Goal: Task Accomplishment & Management: Manage account settings

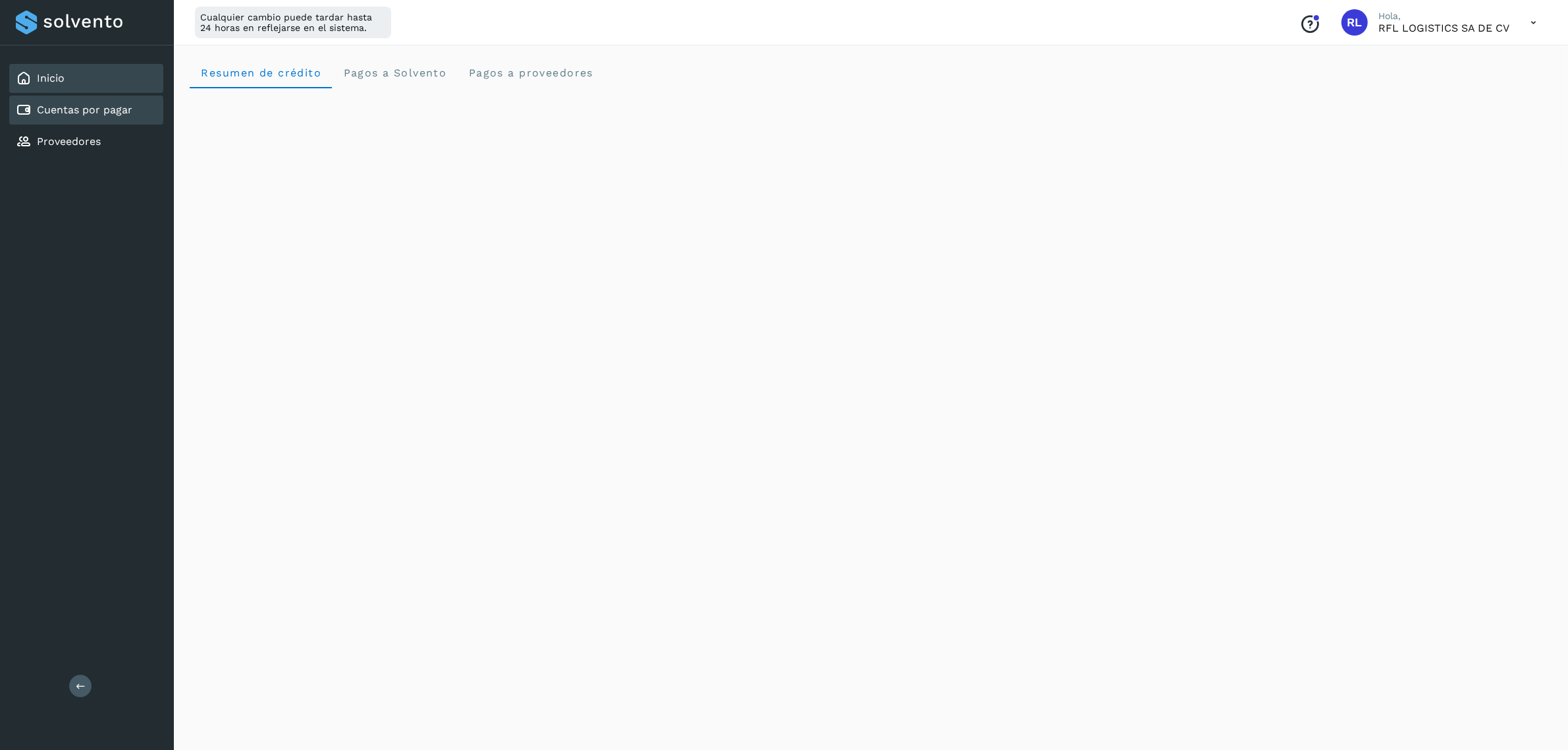
click at [145, 105] on div "Cuentas por pagar" at bounding box center [86, 110] width 154 height 29
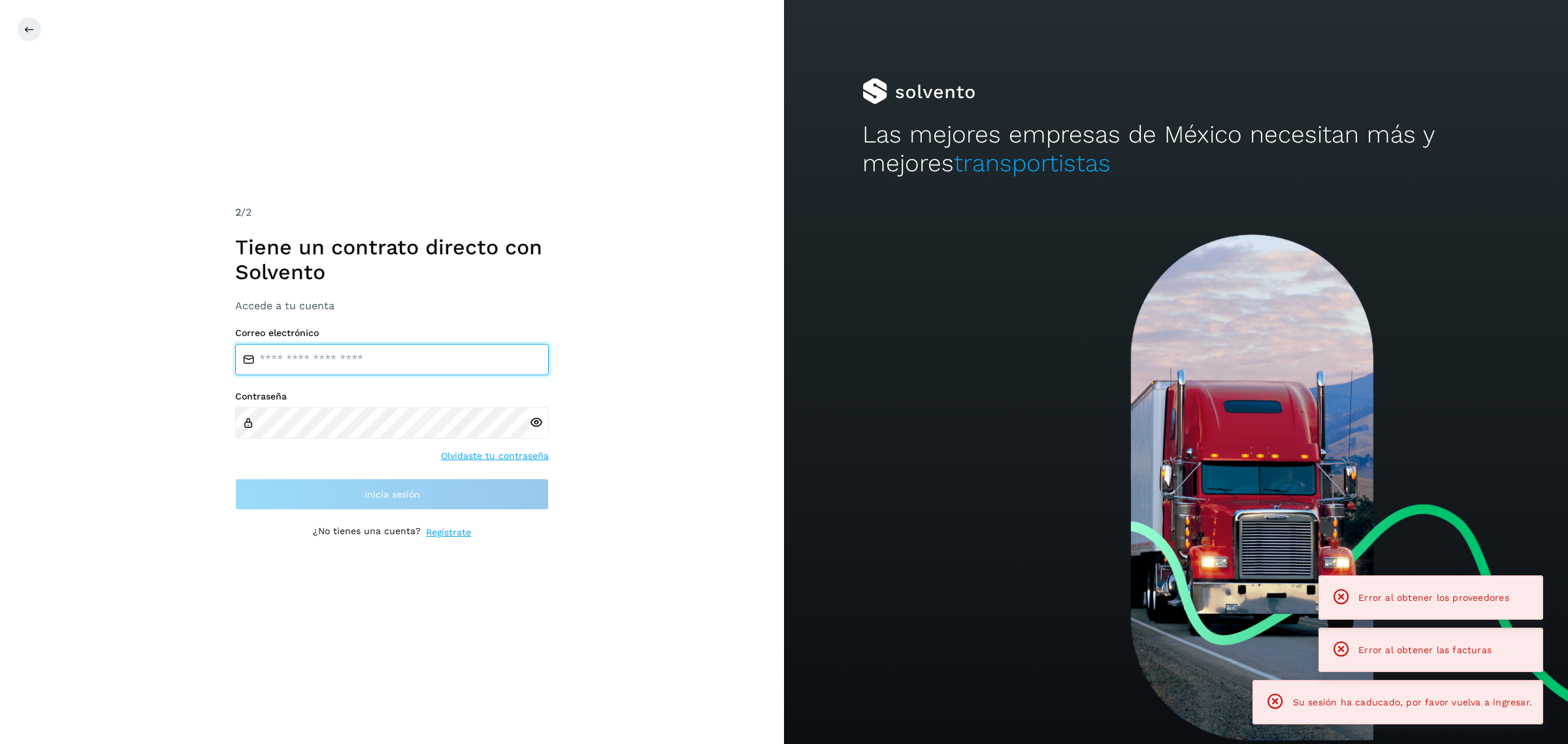
type input "**********"
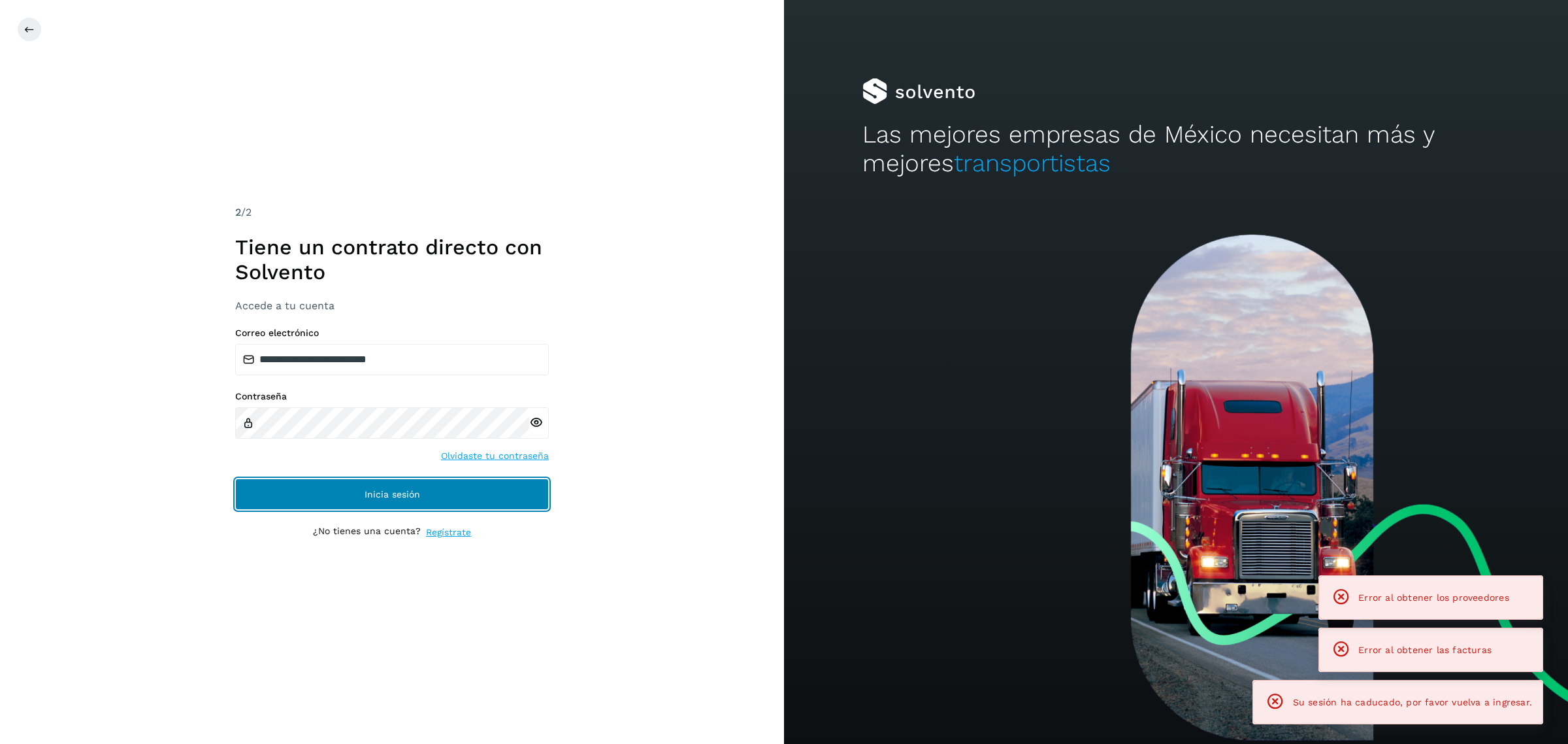
click at [384, 500] on button "Inicia sesión" at bounding box center [391, 494] width 313 height 32
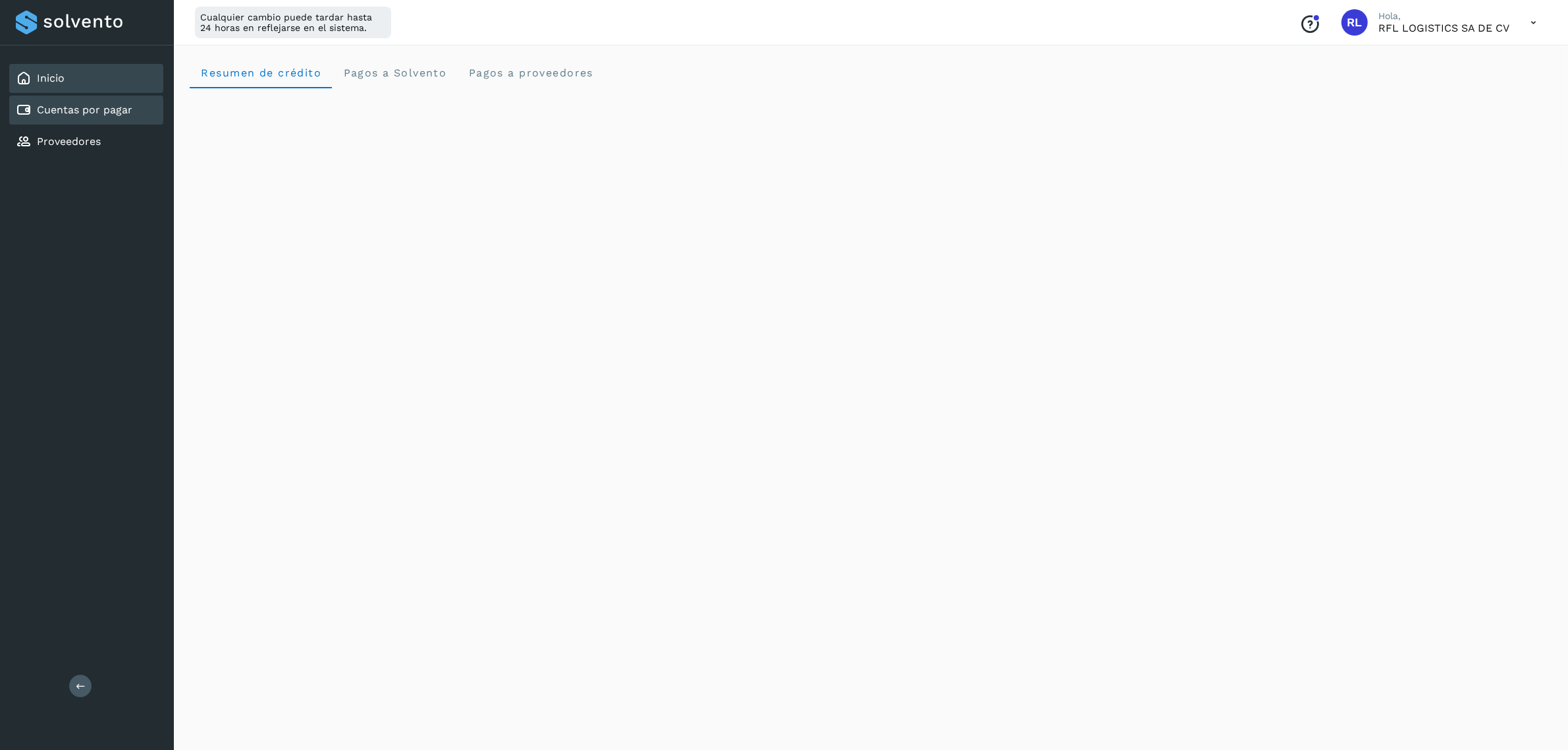
click at [72, 106] on link "Cuentas por pagar" at bounding box center [84, 109] width 96 height 13
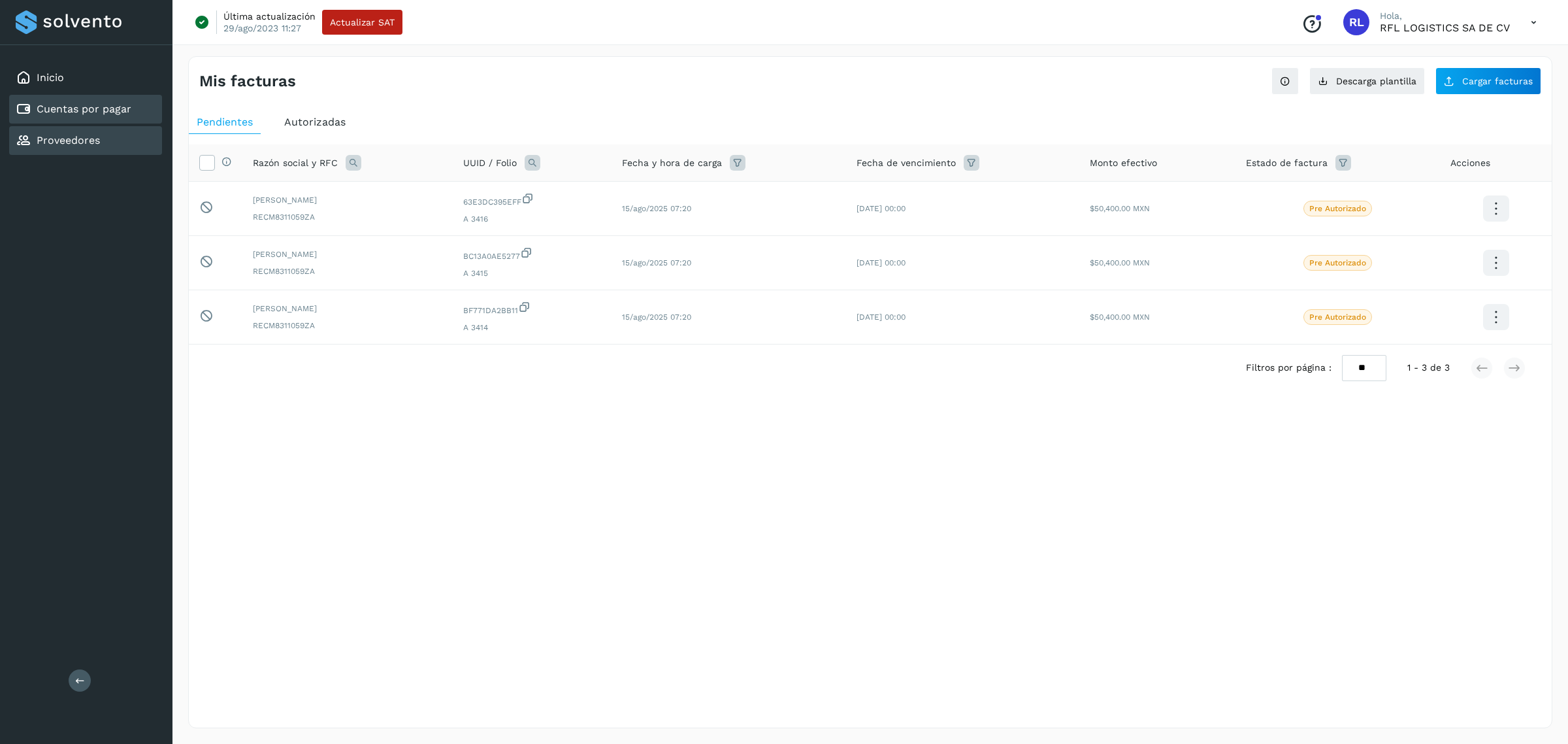
click at [108, 147] on div "Proveedores" at bounding box center [85, 141] width 152 height 29
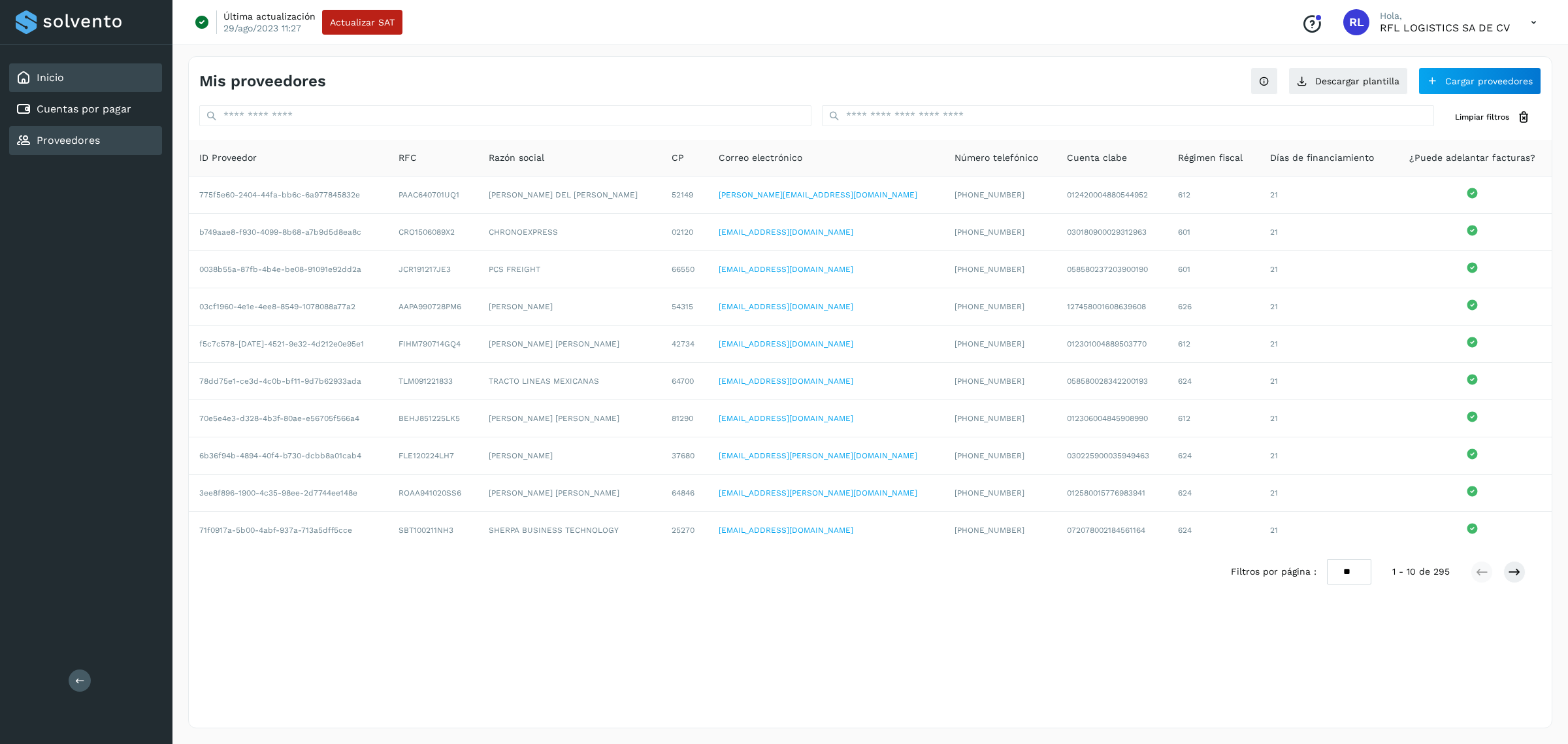
click at [35, 81] on div "Inicio" at bounding box center [39, 78] width 48 height 15
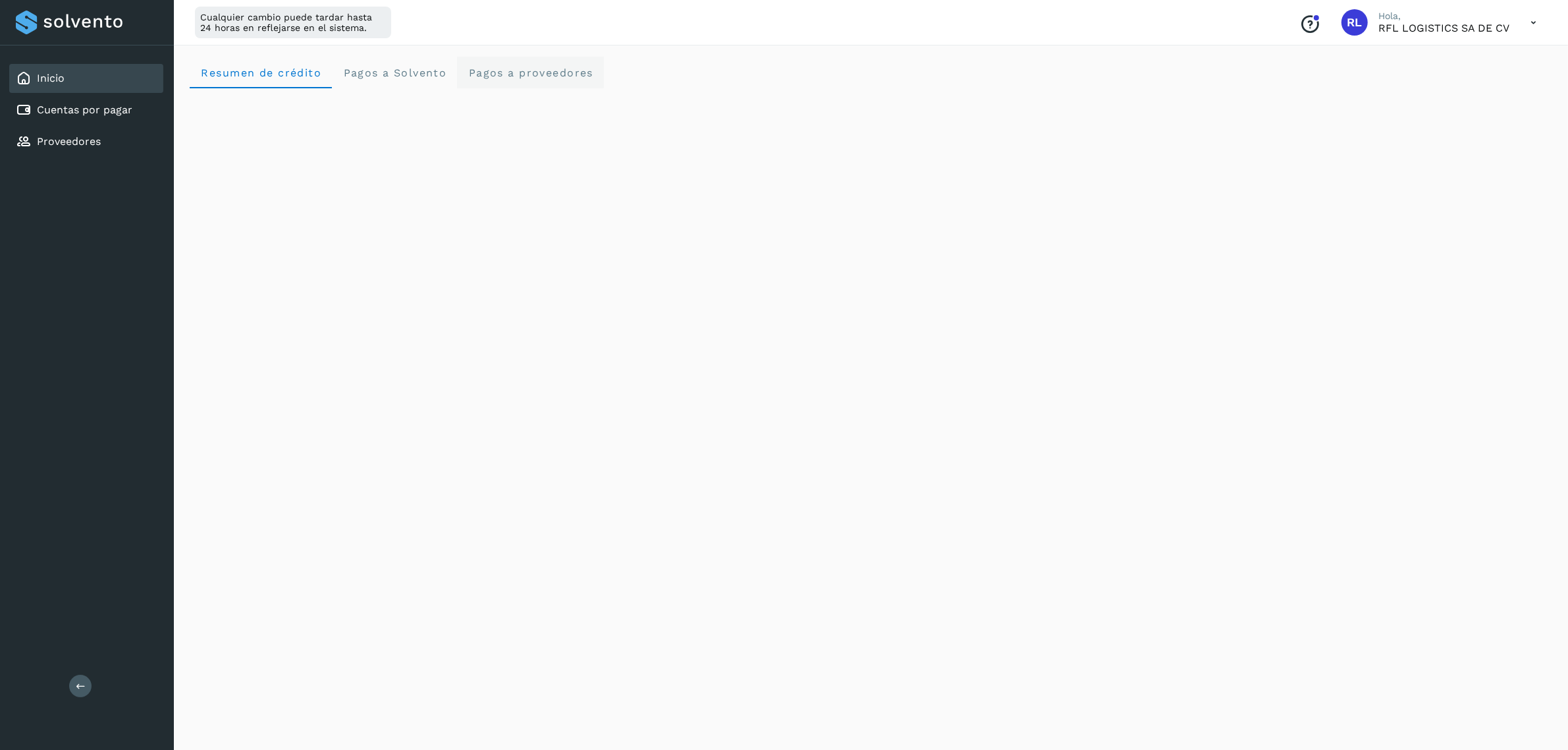
click at [531, 63] on proveedores "Pagos a proveedores" at bounding box center [530, 72] width 147 height 32
click at [403, 77] on span "Pagos a Solvento" at bounding box center [394, 72] width 104 height 13
click at [301, 73] on span "Resumen de crédito" at bounding box center [260, 72] width 121 height 13
click at [135, 117] on div "Cuentas por pagar" at bounding box center [86, 110] width 154 height 29
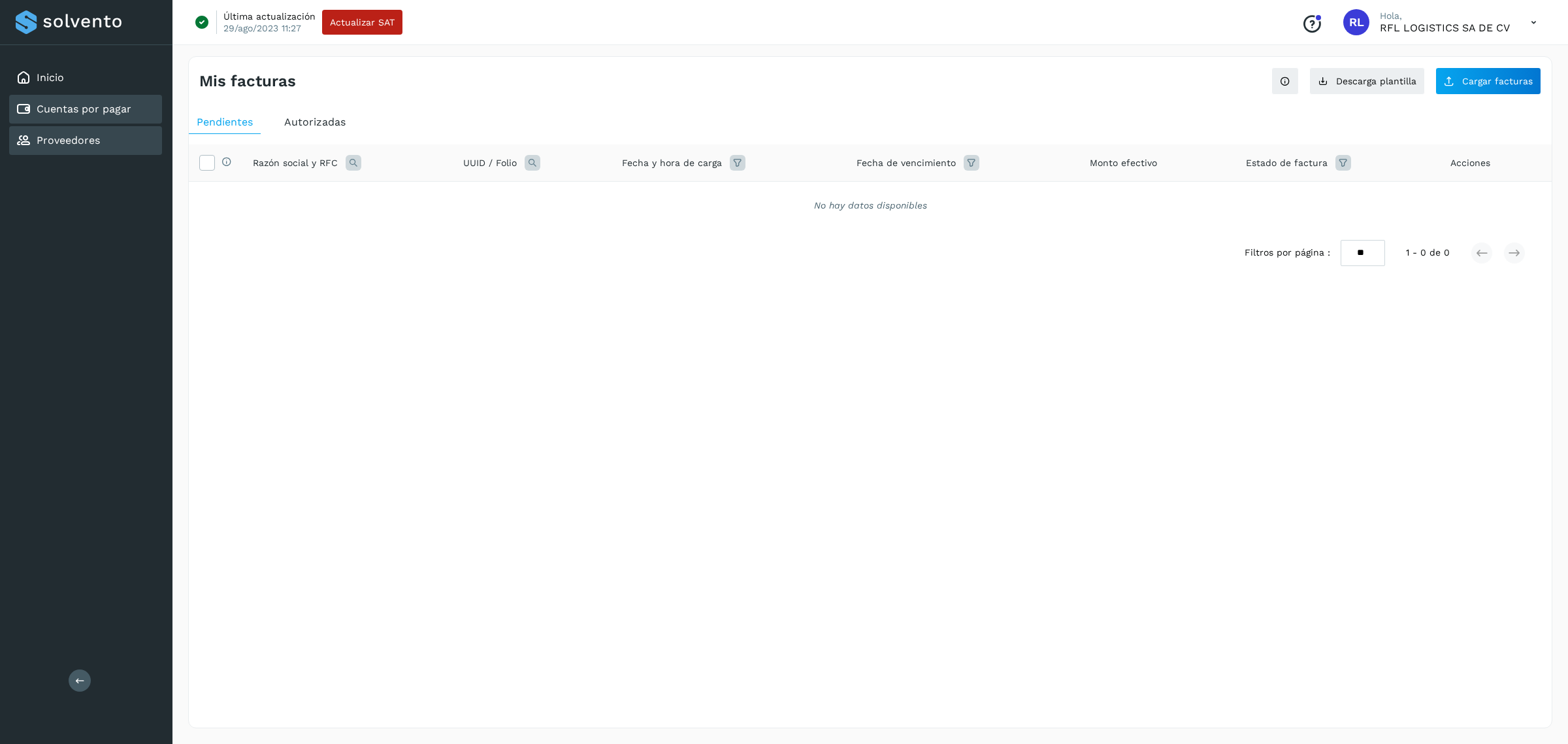
click at [122, 145] on div "Proveedores" at bounding box center [85, 141] width 152 height 29
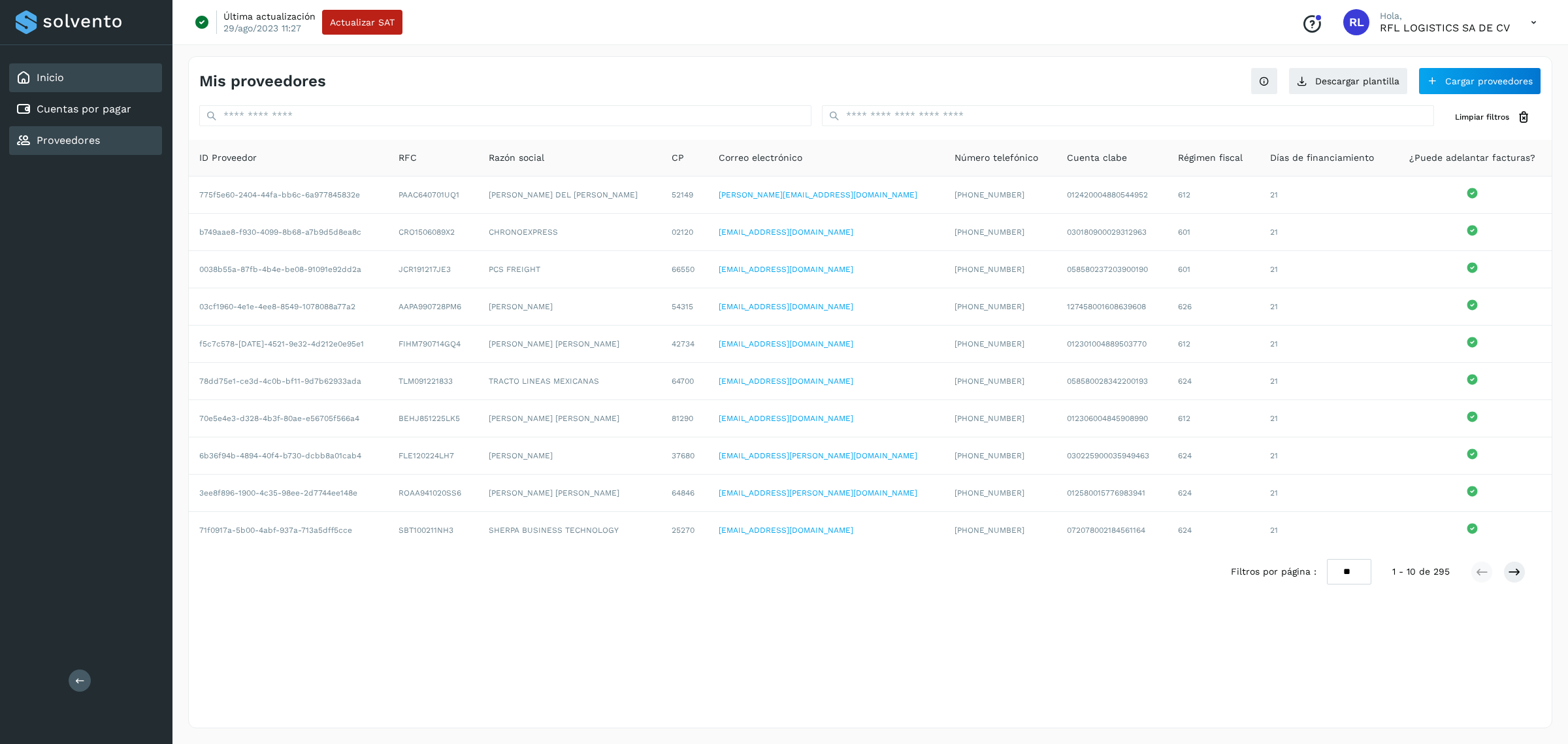
click at [67, 90] on div "Inicio" at bounding box center [85, 78] width 152 height 29
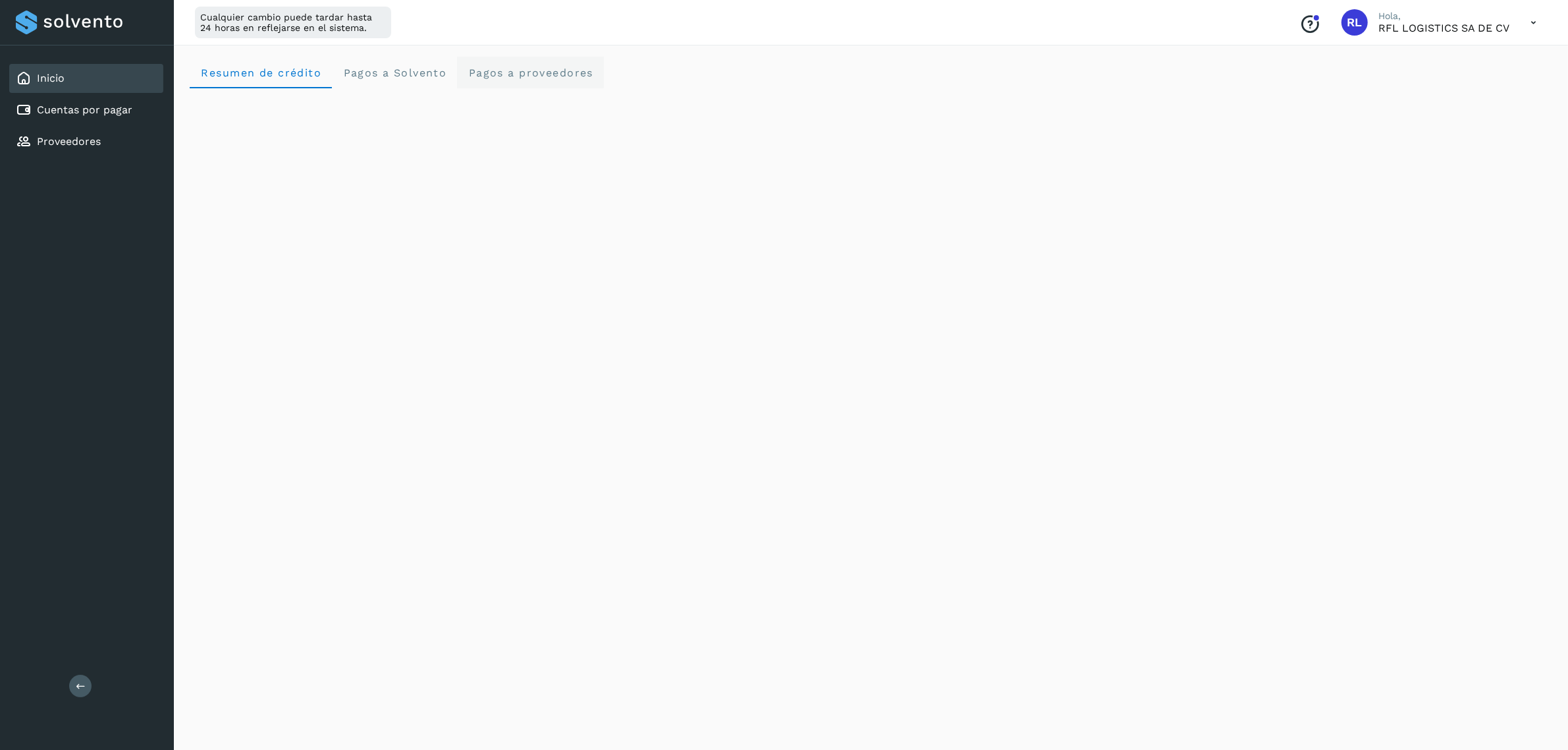
drag, startPoint x: 485, startPoint y: 56, endPoint x: 485, endPoint y: 63, distance: 7.0
click at [485, 57] on div "Resumen de crédito Pagos a Solvento Pagos a proveedores" at bounding box center [870, 72] width 1362 height 32
click at [485, 68] on span "Pagos a proveedores" at bounding box center [530, 72] width 126 height 13
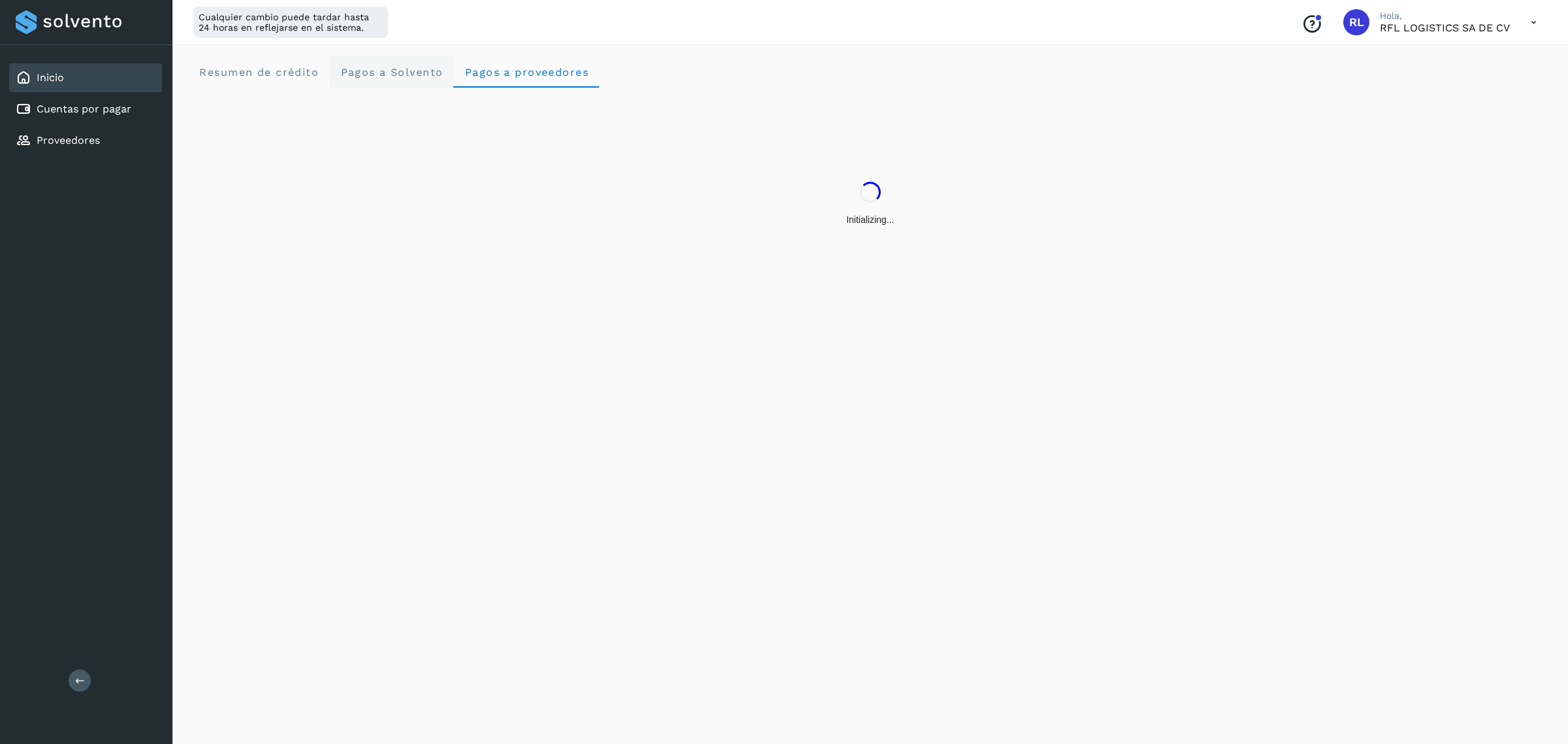
click at [366, 70] on span "Pagos a Solvento" at bounding box center [391, 72] width 104 height 12
click at [496, 77] on proveedores "Pagos a proveedores" at bounding box center [526, 72] width 146 height 32
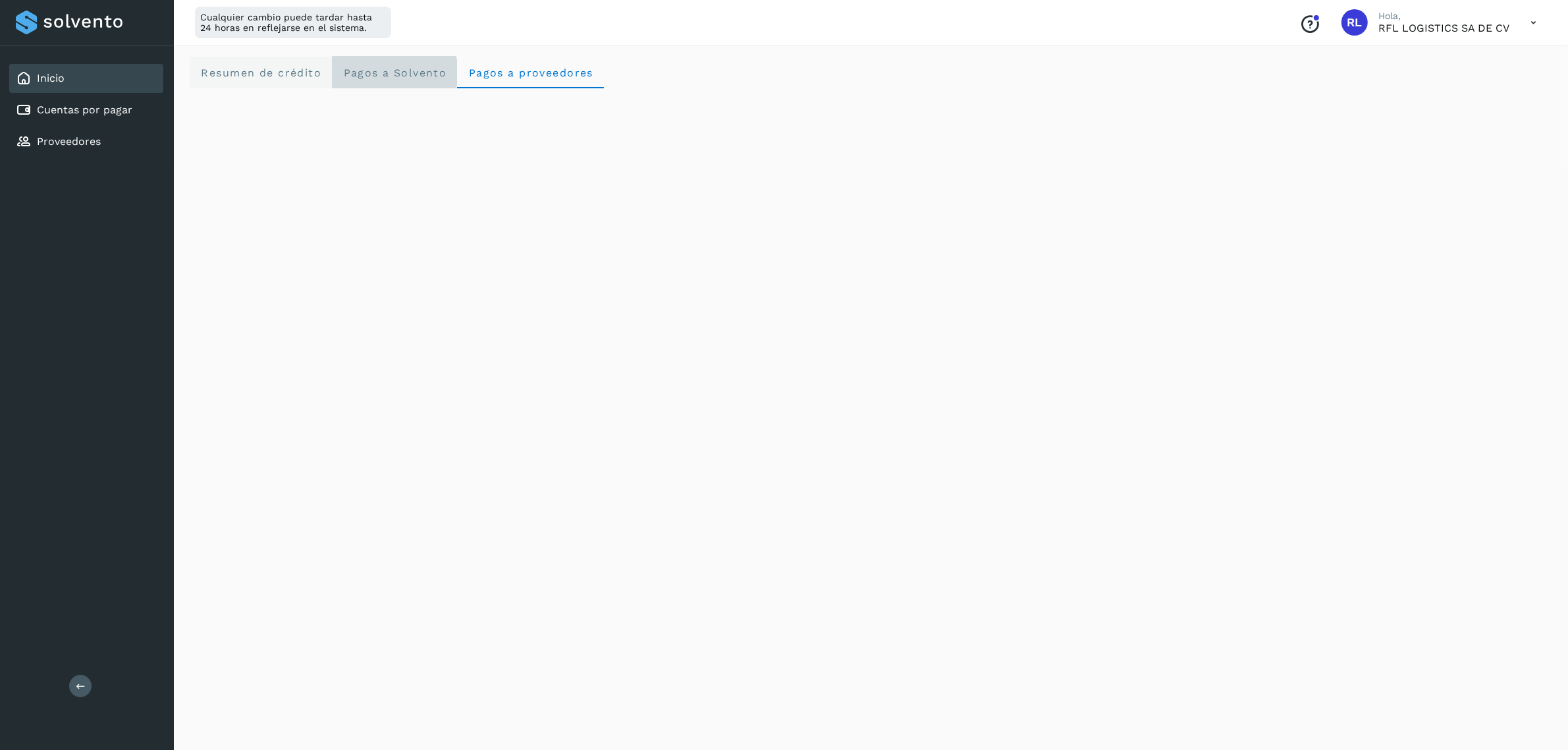
drag, startPoint x: 384, startPoint y: 79, endPoint x: 307, endPoint y: 80, distance: 77.0
click at [383, 79] on Solvento "Pagos a Solvento" at bounding box center [395, 72] width 126 height 32
click at [276, 79] on crédito "Resumen de crédito" at bounding box center [260, 72] width 142 height 32
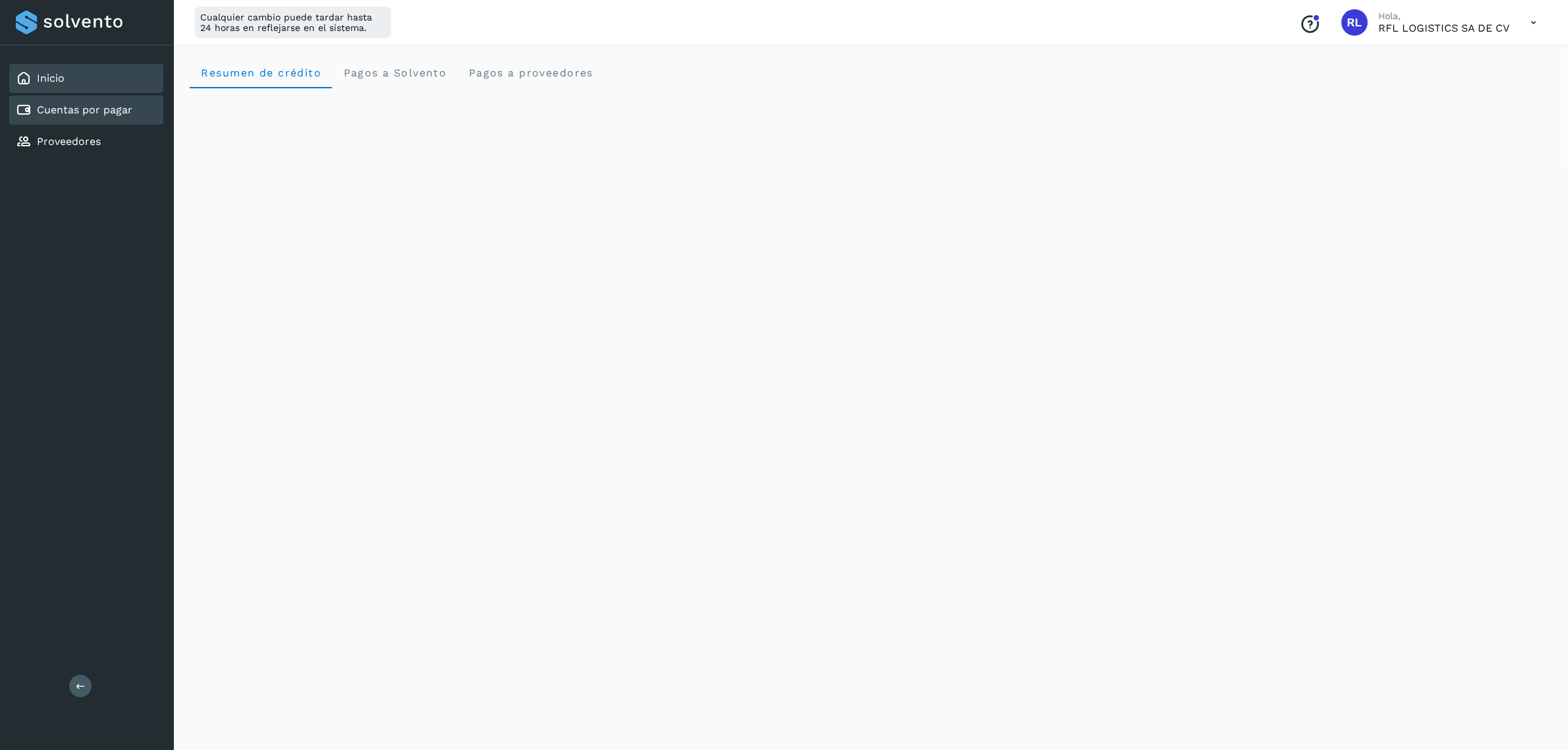
click at [86, 113] on link "Cuentas por pagar" at bounding box center [84, 109] width 96 height 13
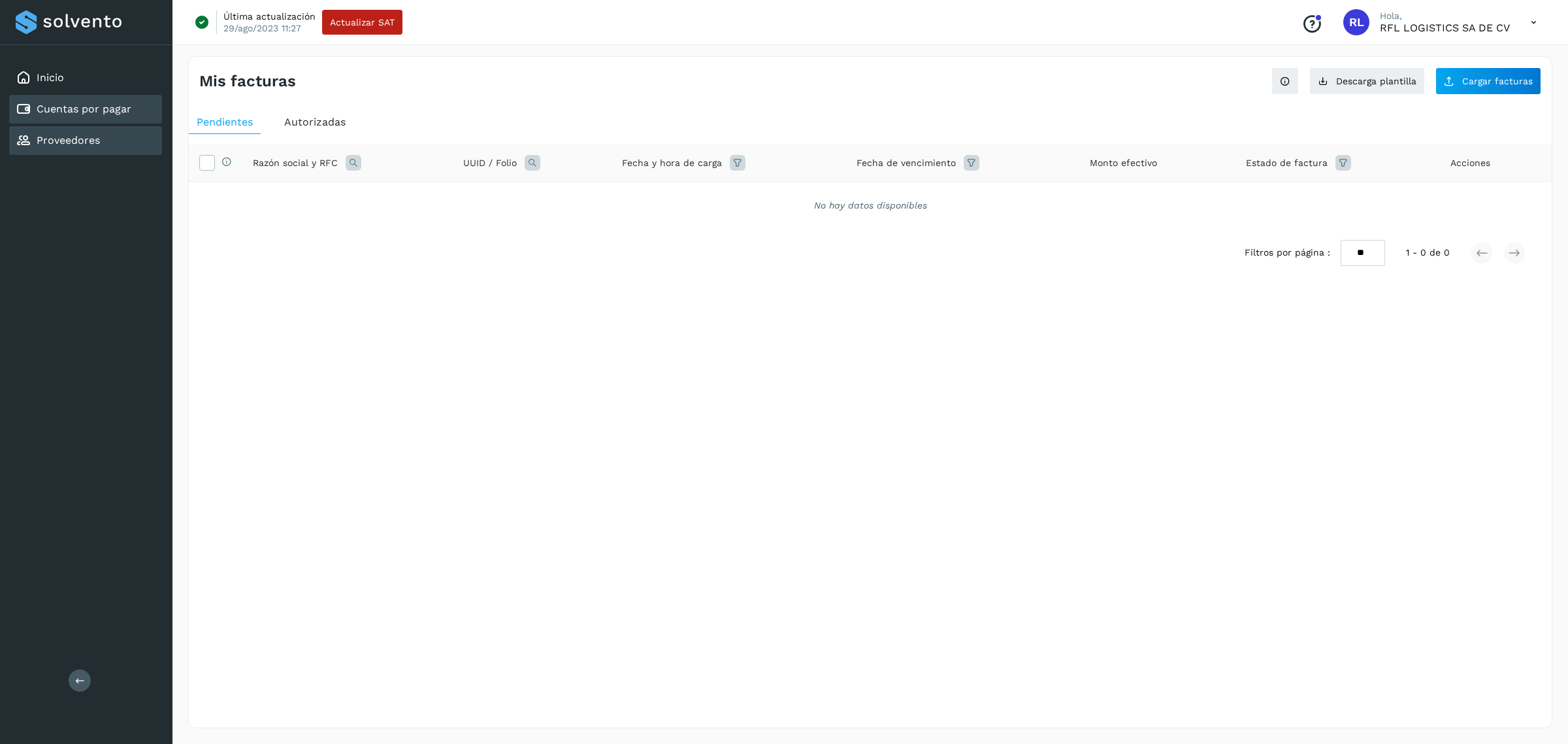
click at [144, 127] on div "Proveedores" at bounding box center [85, 141] width 152 height 29
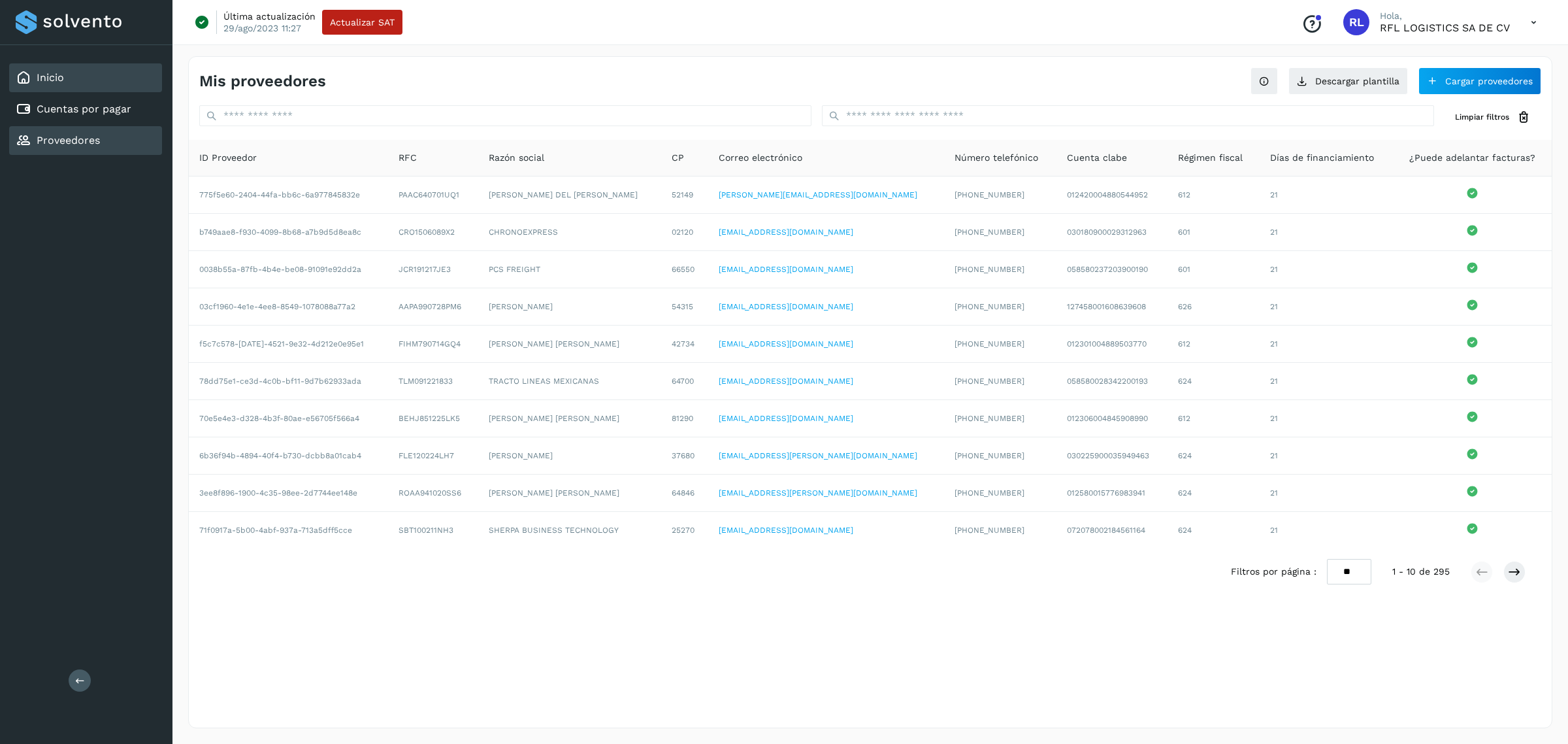
click at [122, 76] on div "Inicio" at bounding box center [85, 78] width 152 height 29
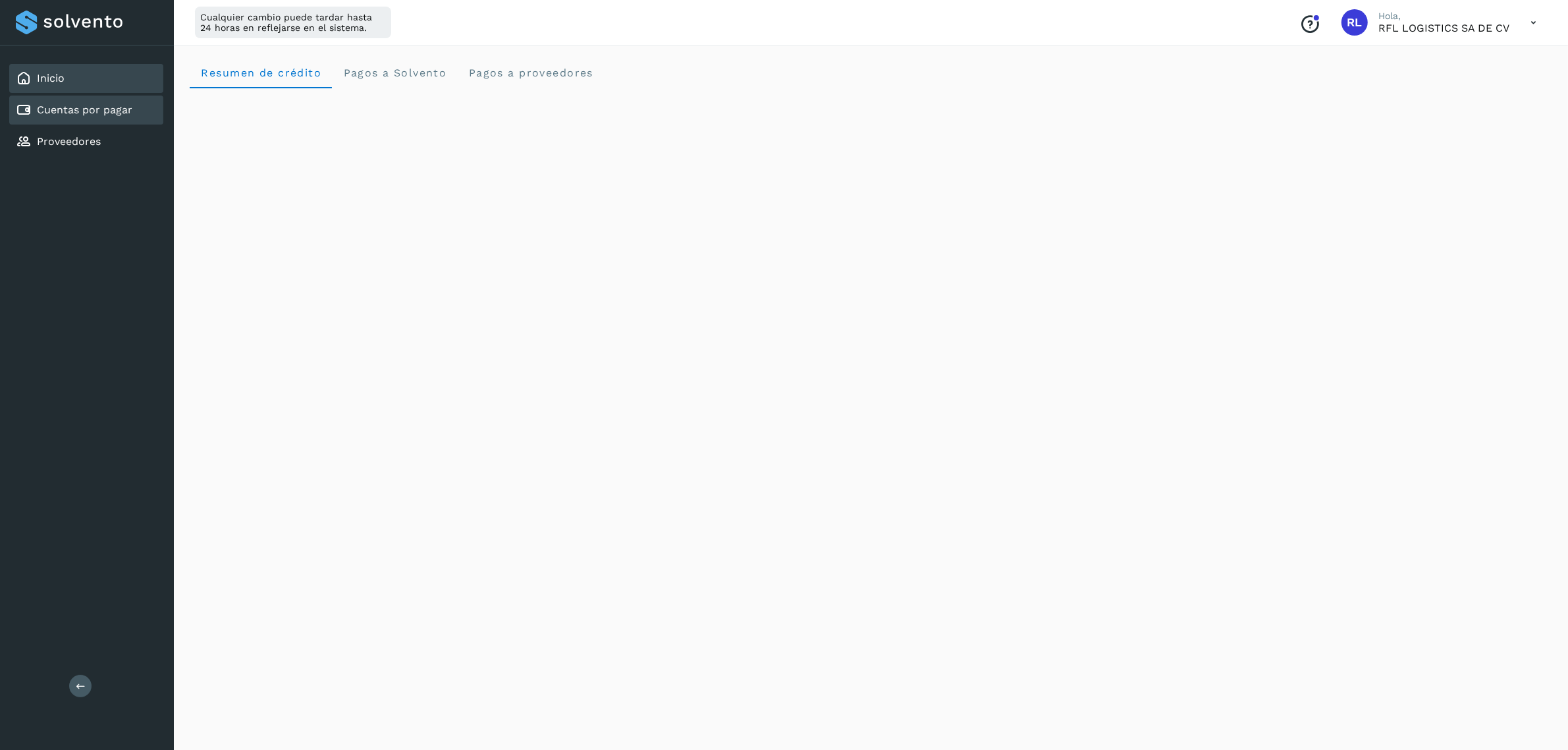
click at [106, 105] on link "Cuentas por pagar" at bounding box center [84, 109] width 96 height 13
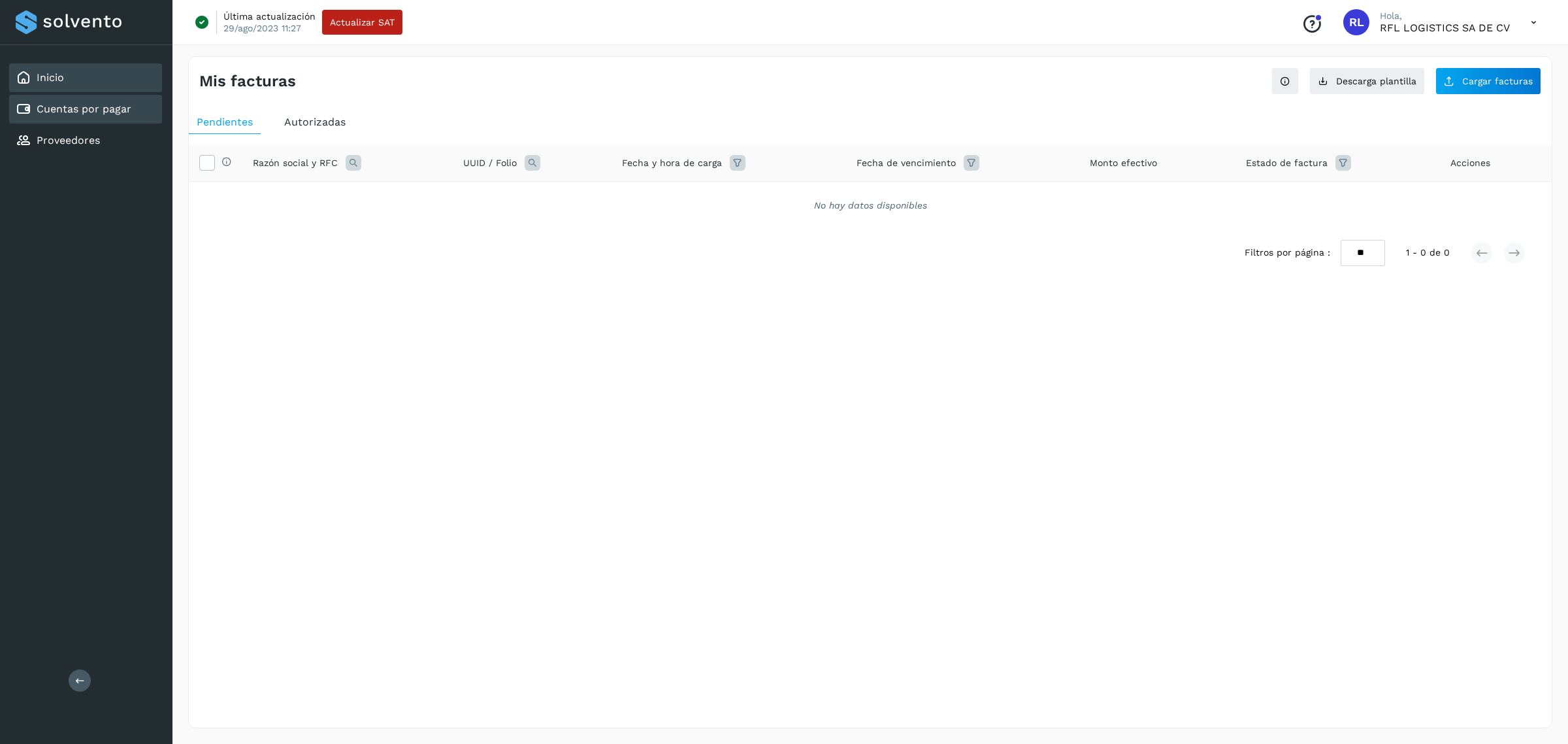
click at [130, 77] on div "Inicio" at bounding box center [85, 78] width 152 height 29
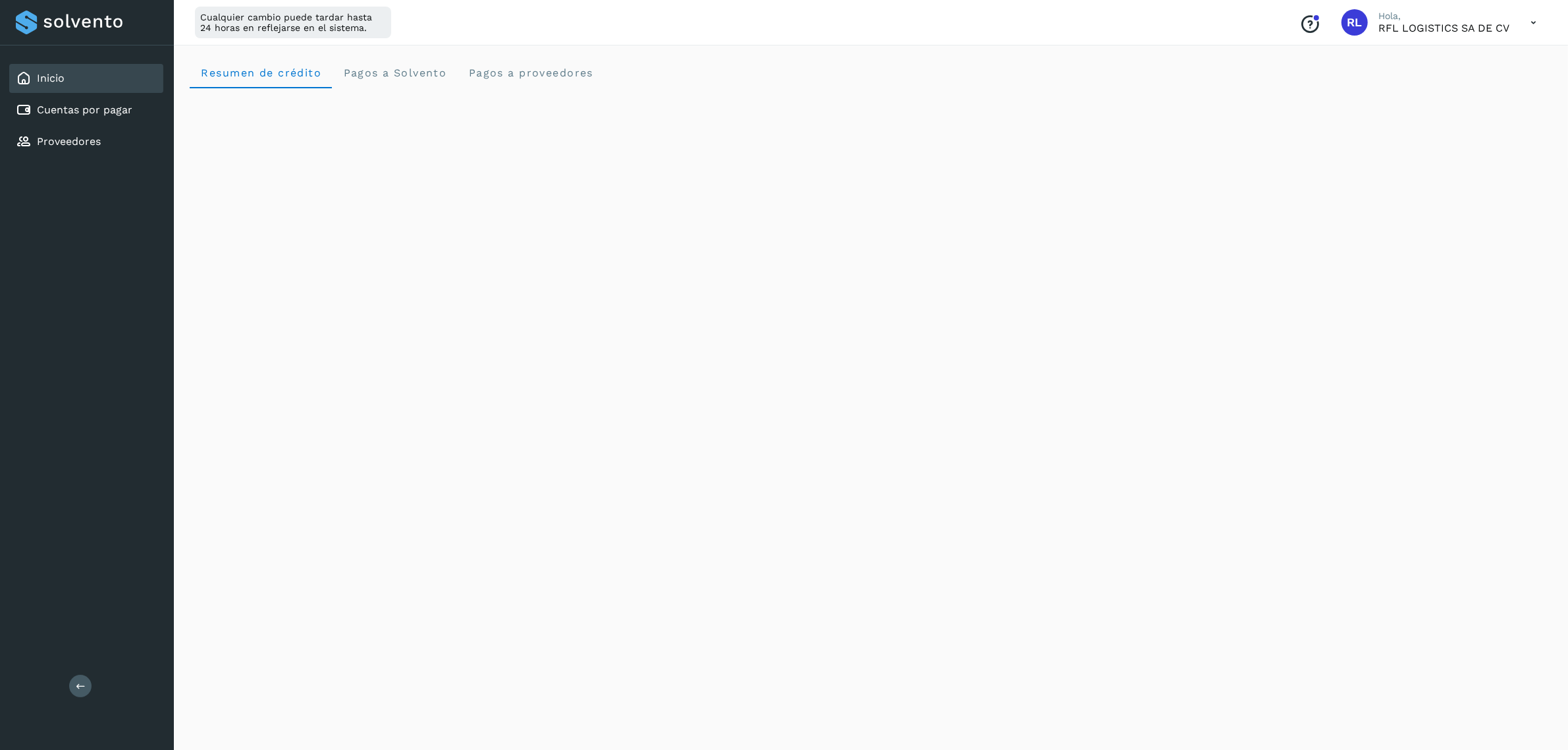
click at [573, 51] on div "Resumen de crédito Pagos a Solvento Pagos a proveedores" at bounding box center [870, 657] width 1394 height 1233
click at [570, 70] on span "Pagos a proveedores" at bounding box center [530, 72] width 126 height 13
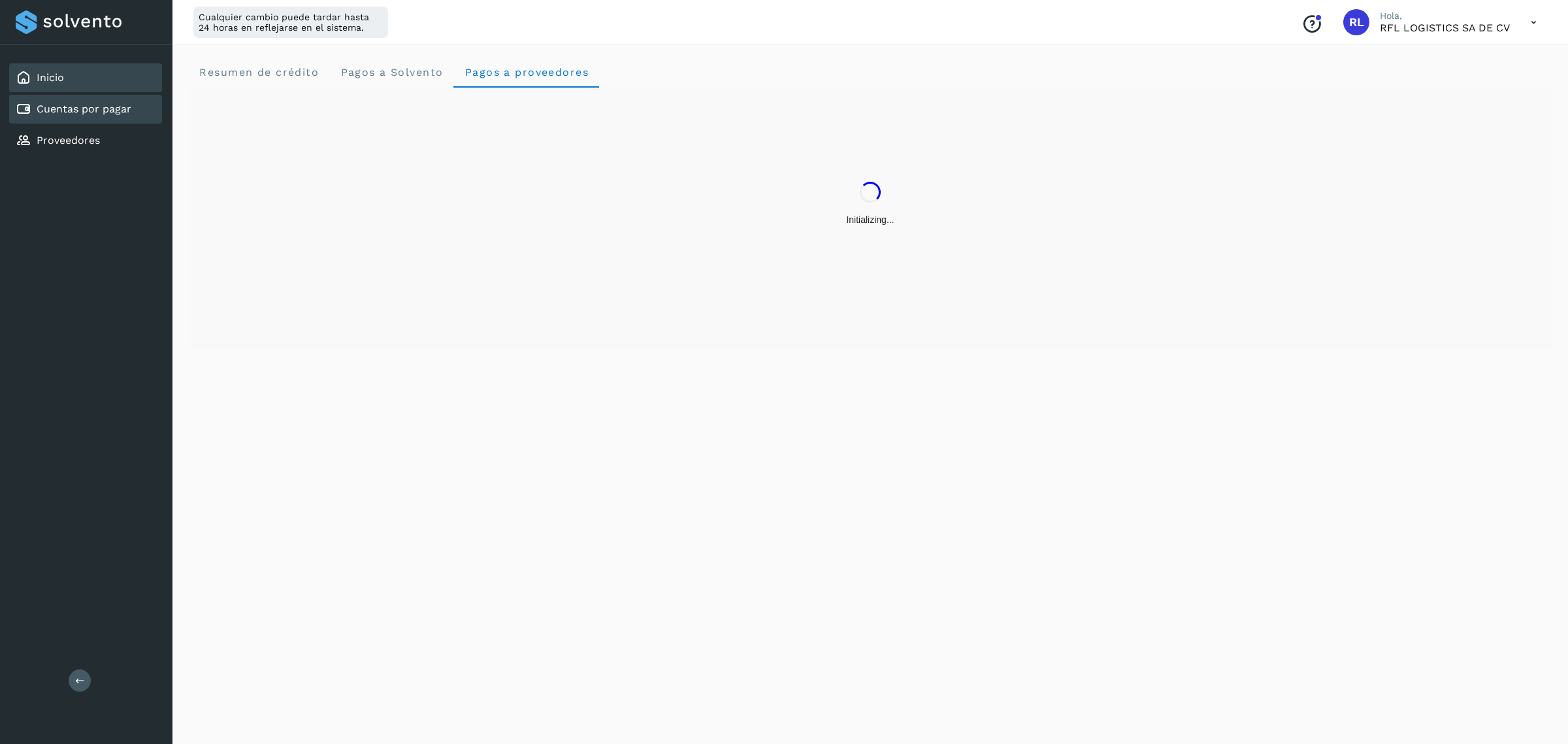
click at [115, 105] on link "Cuentas por pagar" at bounding box center [83, 108] width 95 height 12
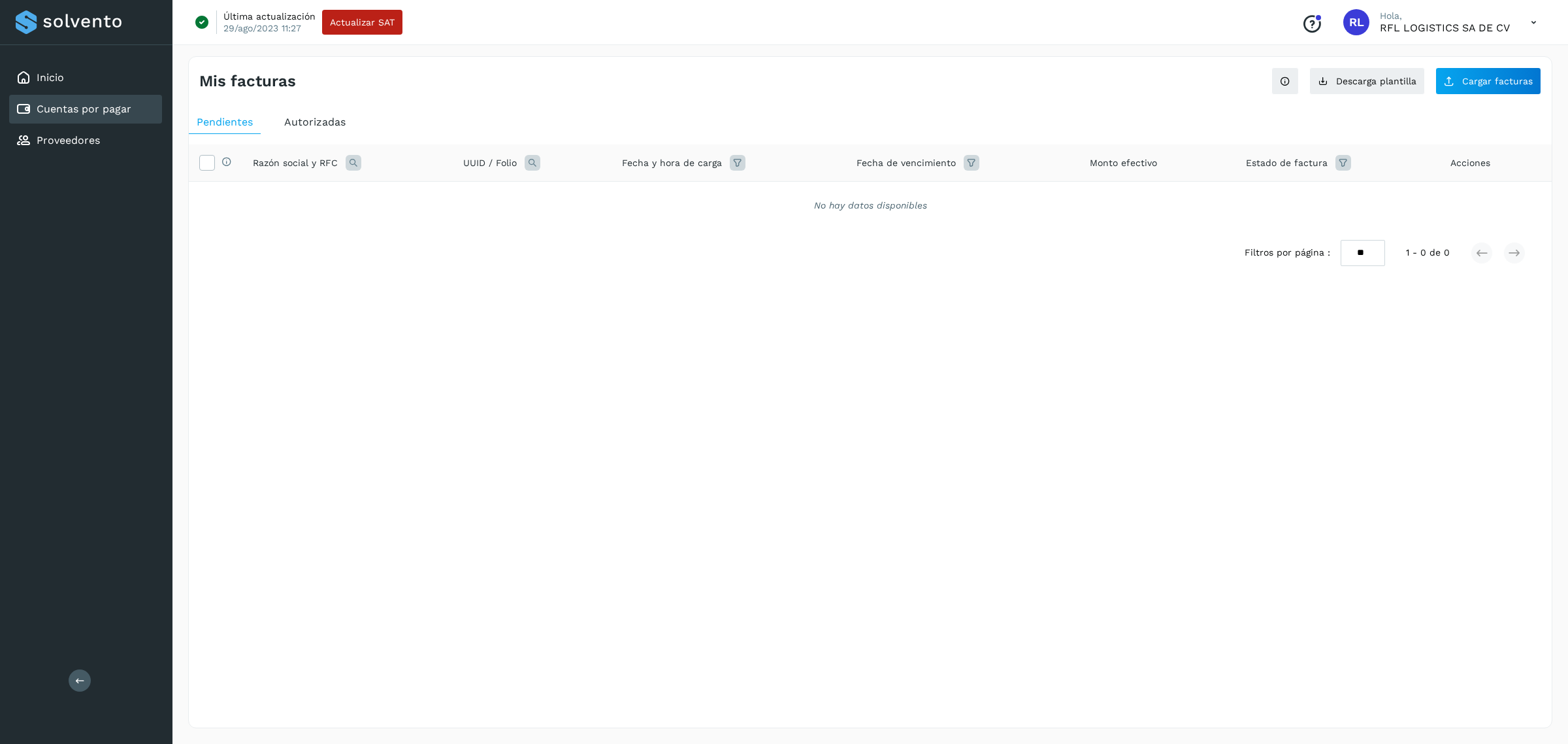
click at [99, 122] on div "Inicio Cuentas por pagar Proveedores" at bounding box center [86, 109] width 173 height 128
click at [98, 134] on link "Proveedores" at bounding box center [68, 140] width 63 height 12
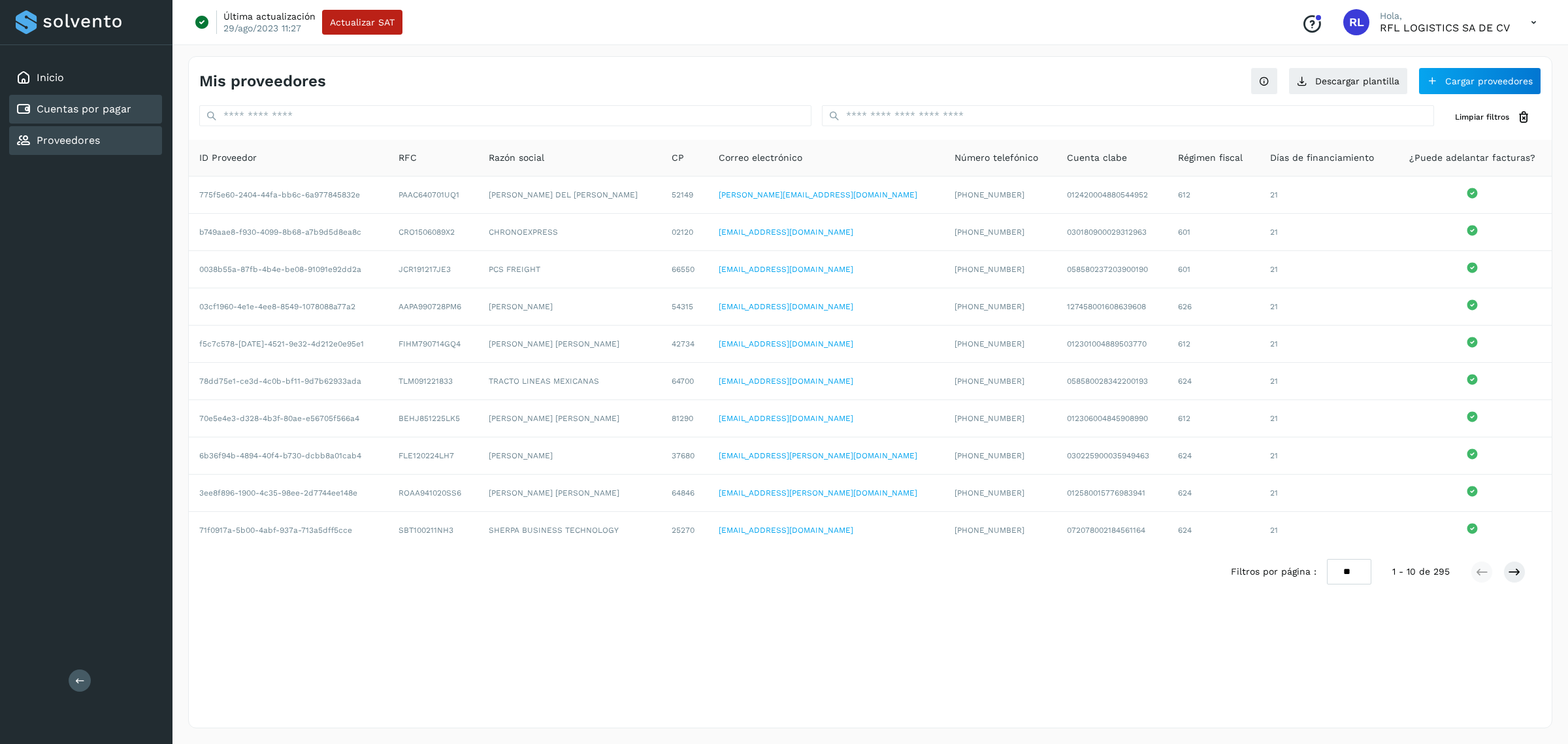
click at [108, 108] on link "Cuentas por pagar" at bounding box center [83, 108] width 95 height 12
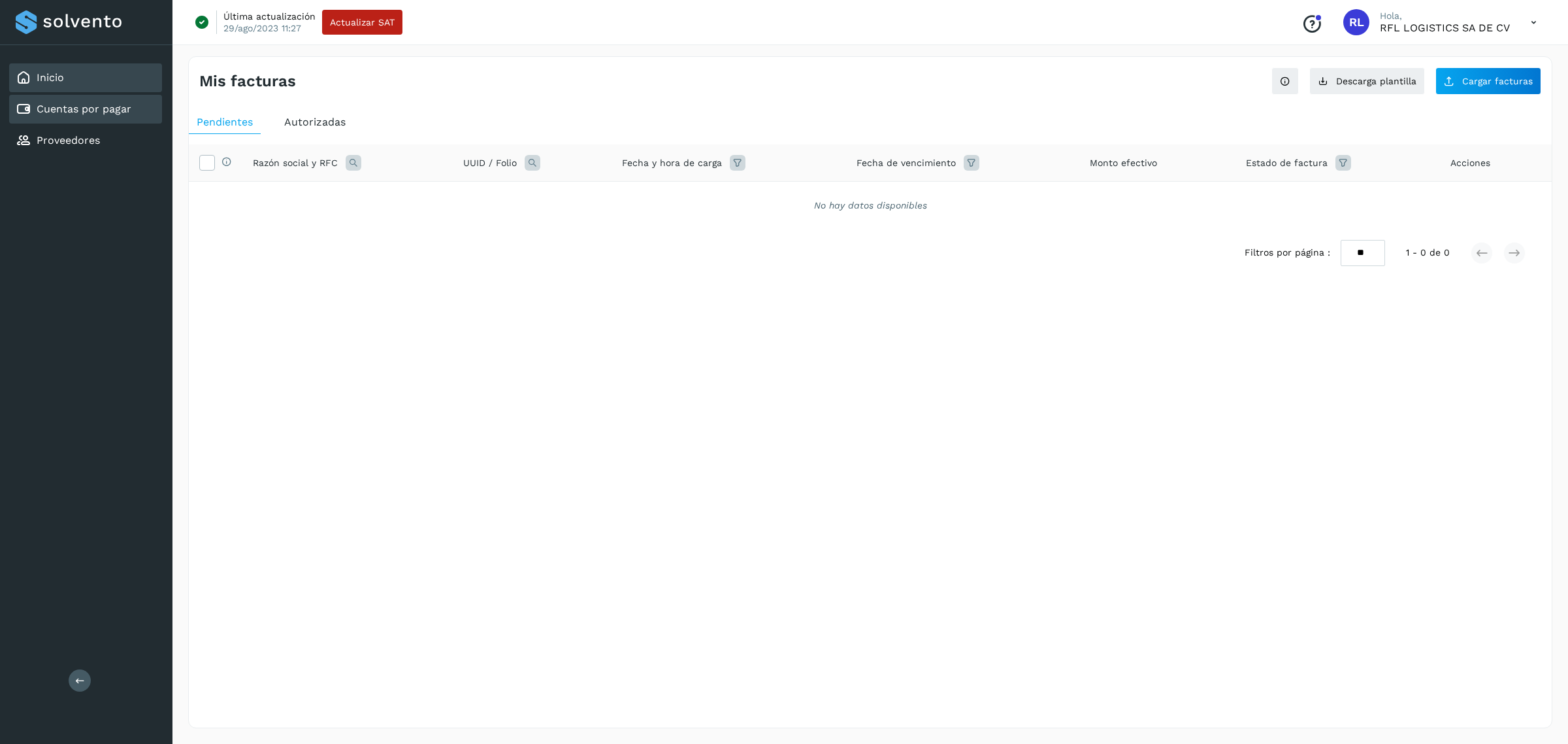
click at [127, 81] on div "Inicio" at bounding box center [85, 78] width 152 height 29
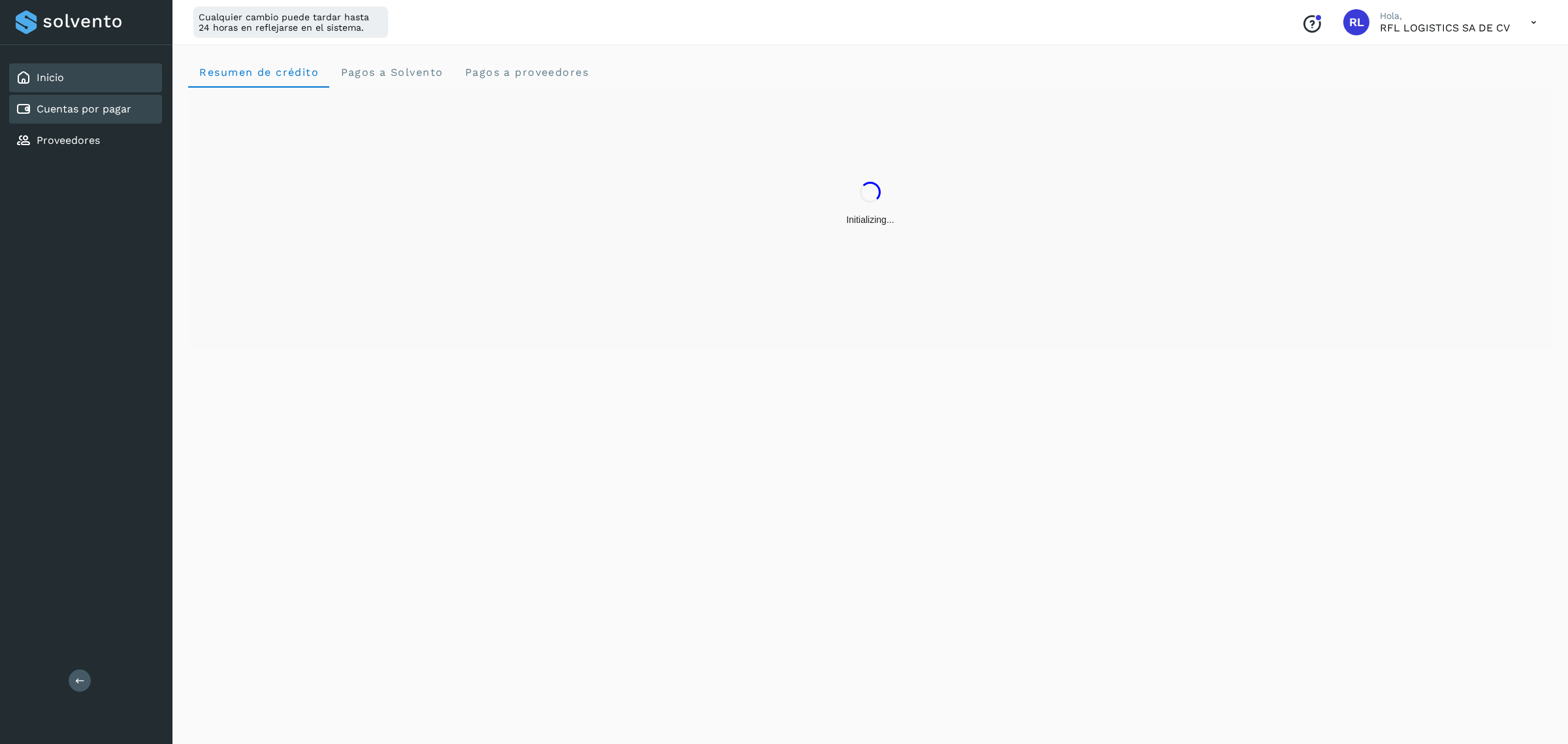
click at [139, 107] on div "Cuentas por pagar" at bounding box center [85, 109] width 152 height 29
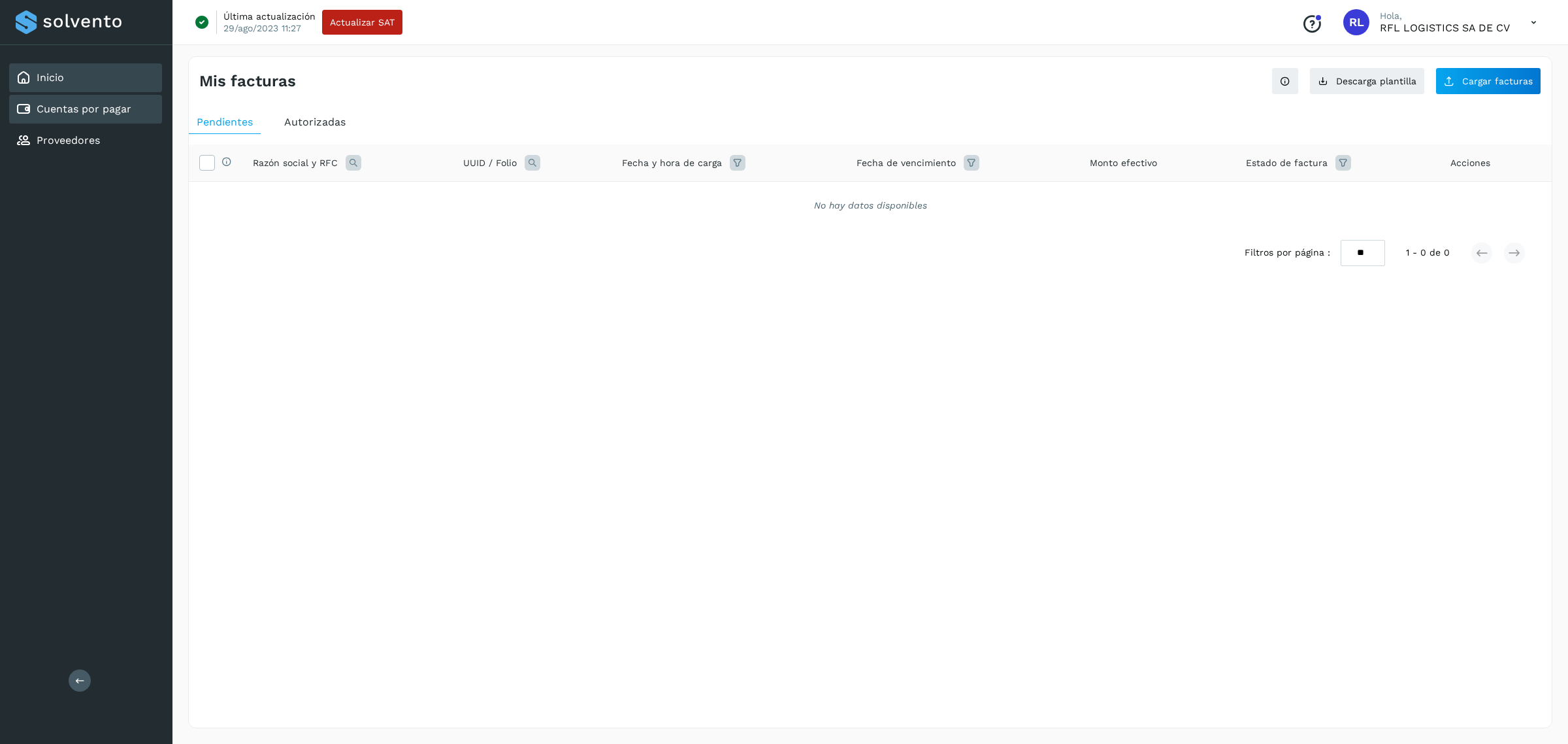
click at [67, 79] on div "Inicio" at bounding box center [85, 78] width 152 height 29
